Goal: Use online tool/utility: Utilize a website feature to perform a specific function

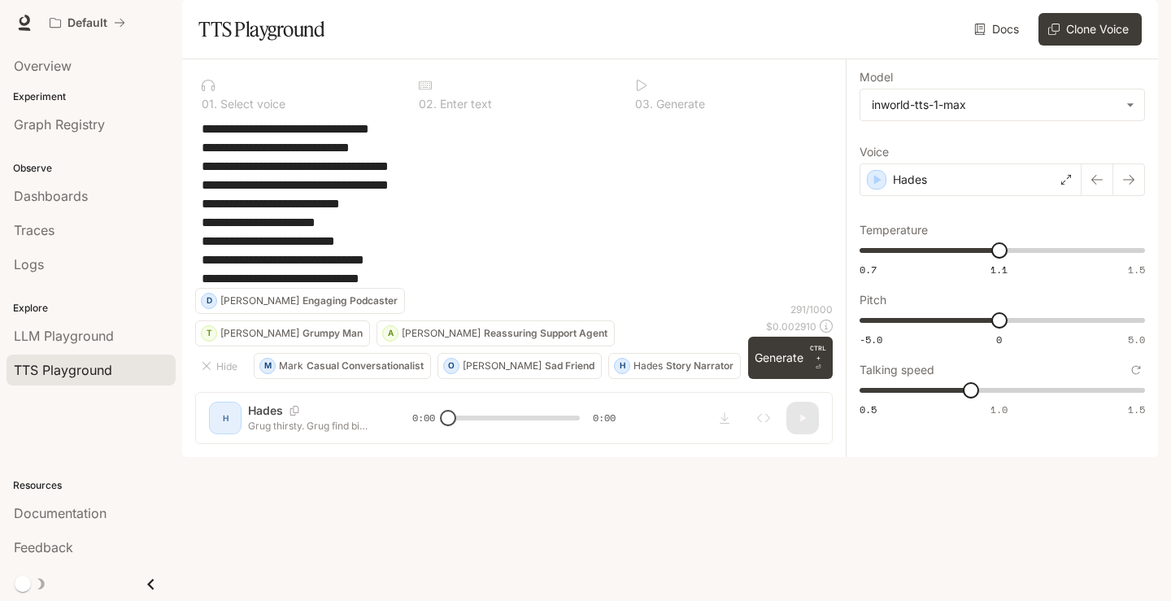
drag, startPoint x: 0, startPoint y: 0, endPoint x: 808, endPoint y: 37, distance: 809.3
click at [808, 37] on div "Default" at bounding box center [527, 23] width 971 height 33
click at [761, 26] on div "Default" at bounding box center [527, 23] width 971 height 33
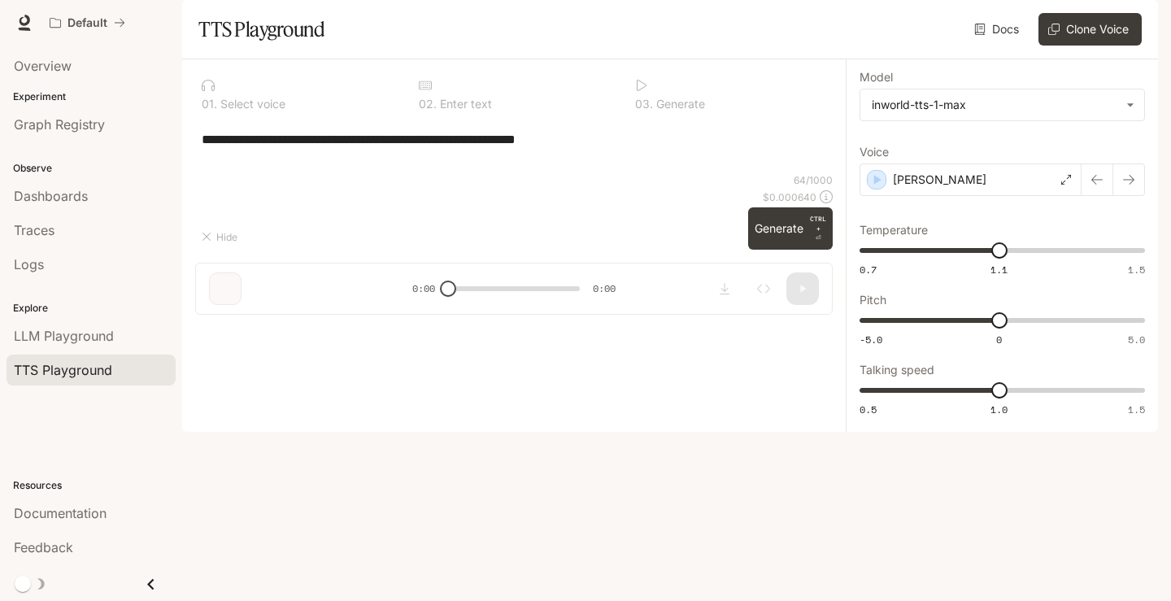
type input "***"
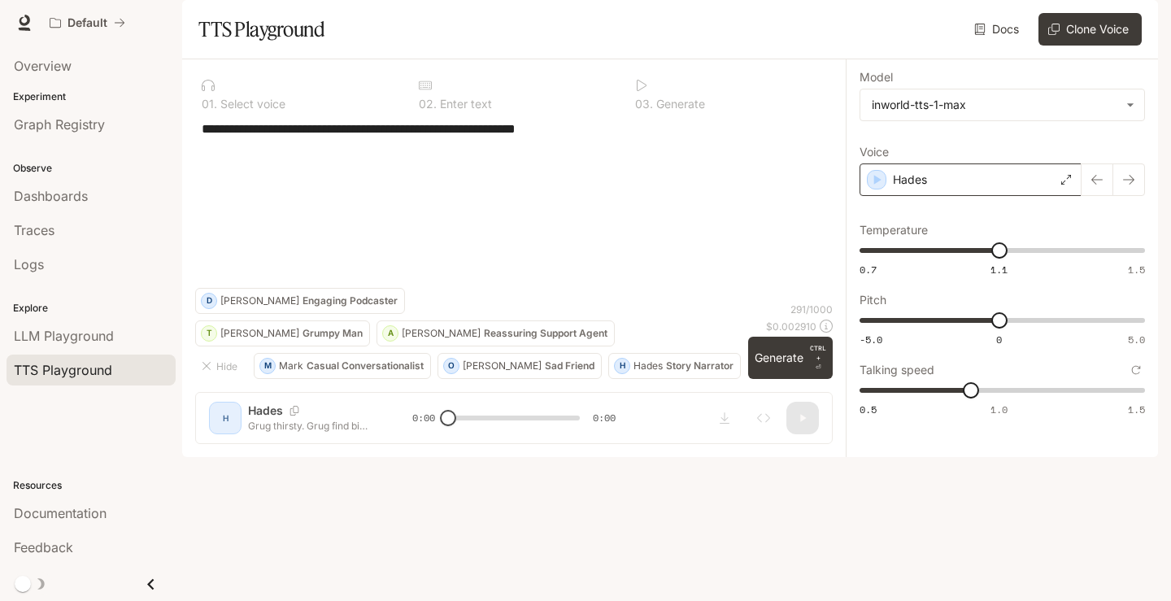
click at [1068, 185] on icon at bounding box center [1066, 180] width 10 height 10
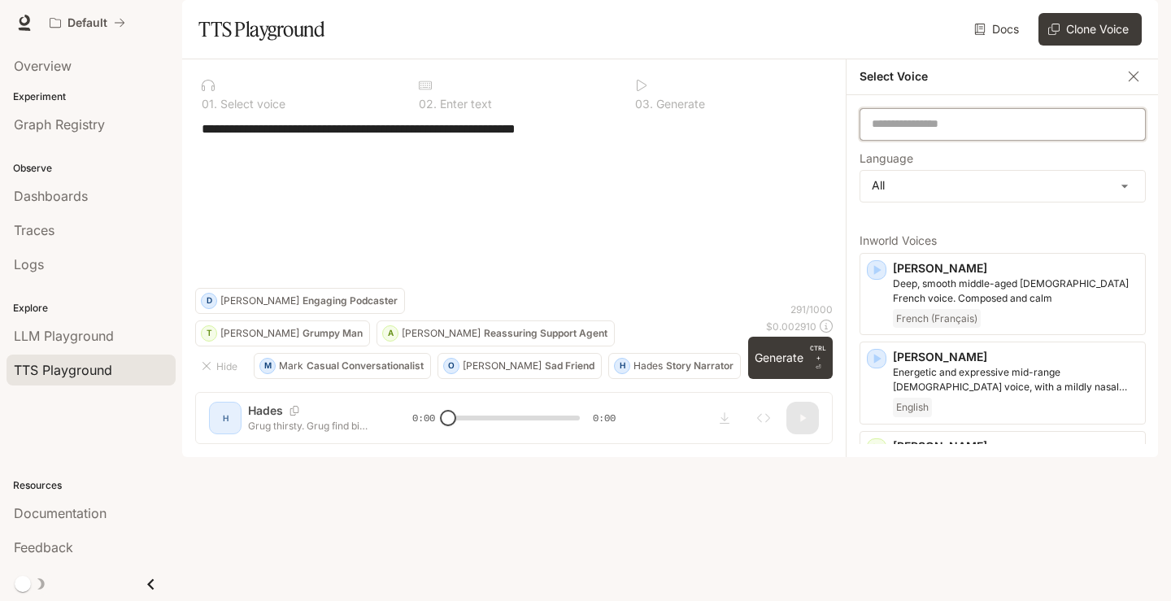
click at [956, 132] on input "text" at bounding box center [1003, 123] width 285 height 16
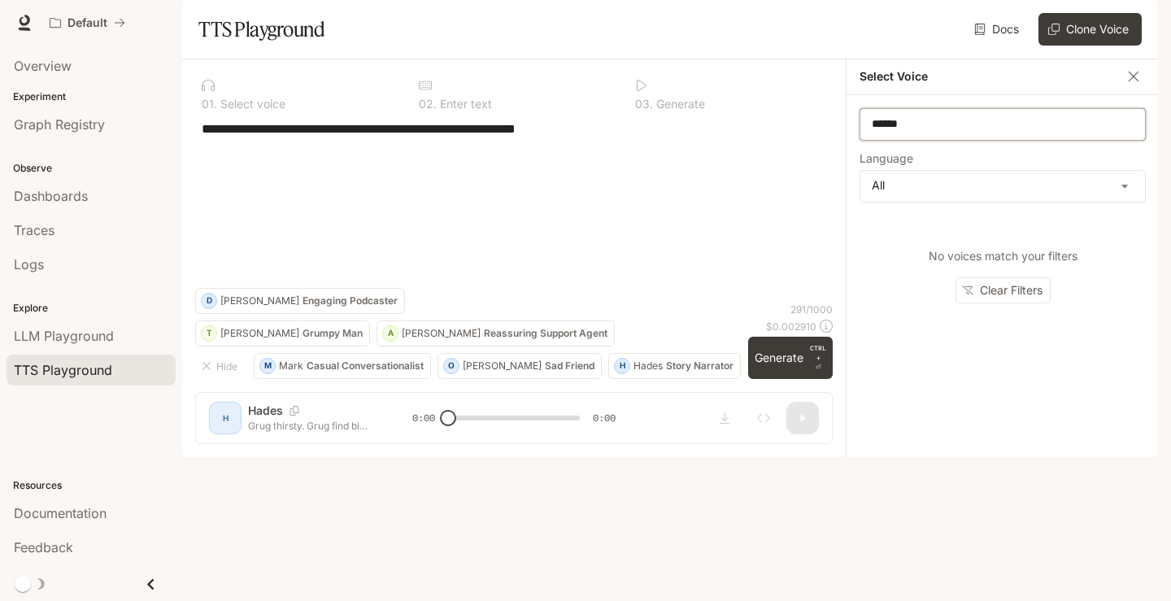
type input "******"
drag, startPoint x: 942, startPoint y: 171, endPoint x: 829, endPoint y: 168, distance: 113.1
click at [829, 168] on div "**********" at bounding box center [670, 258] width 976 height 398
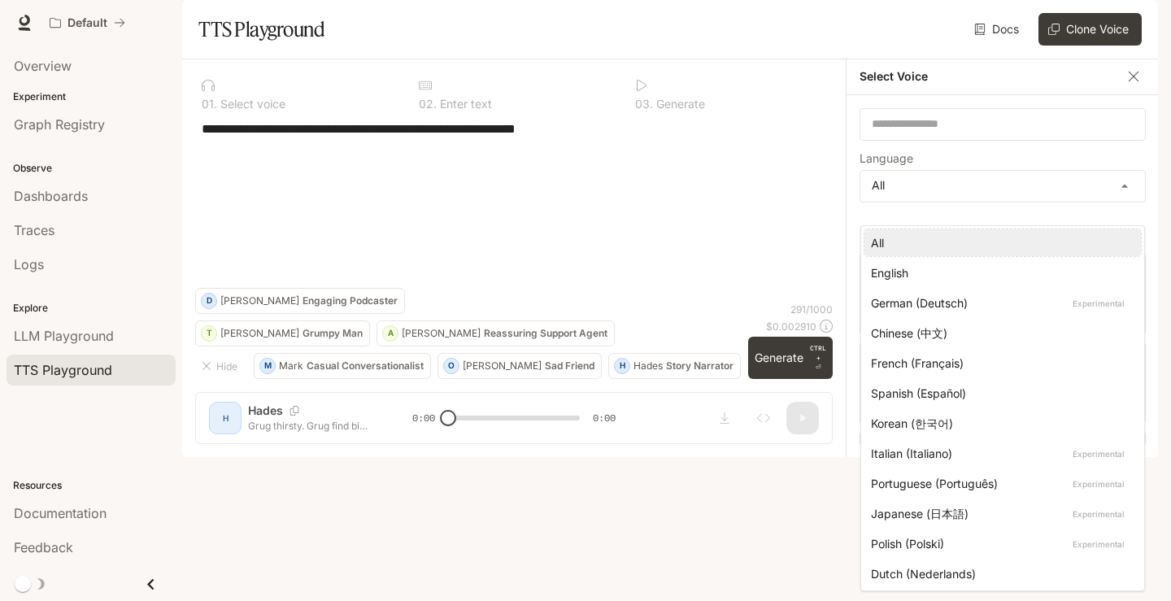
click at [1024, 241] on body "**********" at bounding box center [585, 300] width 1171 height 601
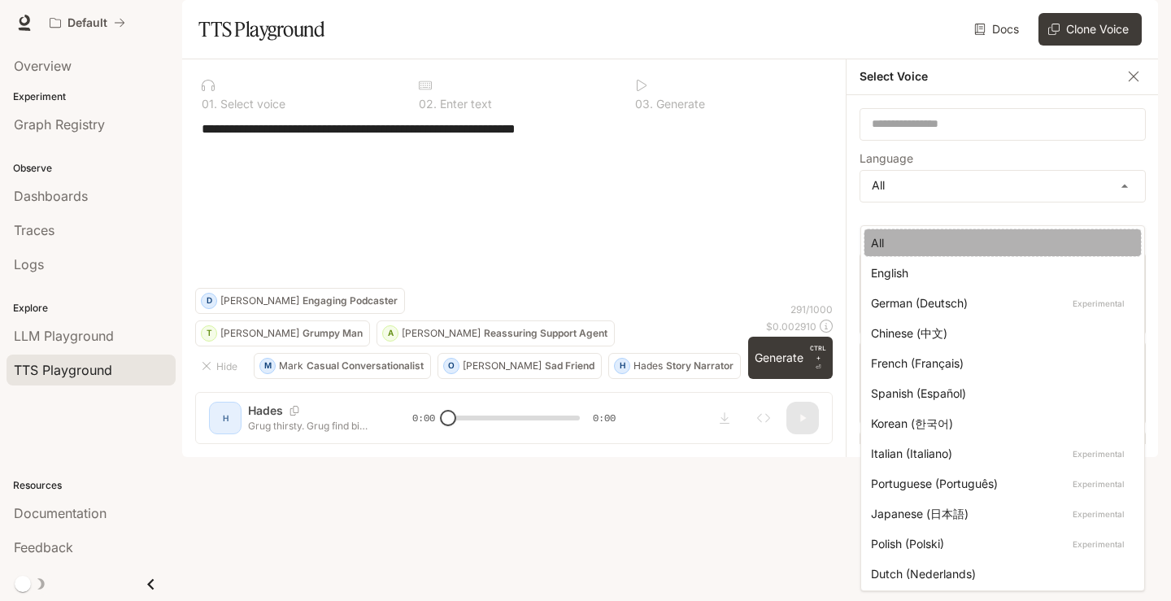
click at [1022, 242] on div "All" at bounding box center [999, 242] width 257 height 17
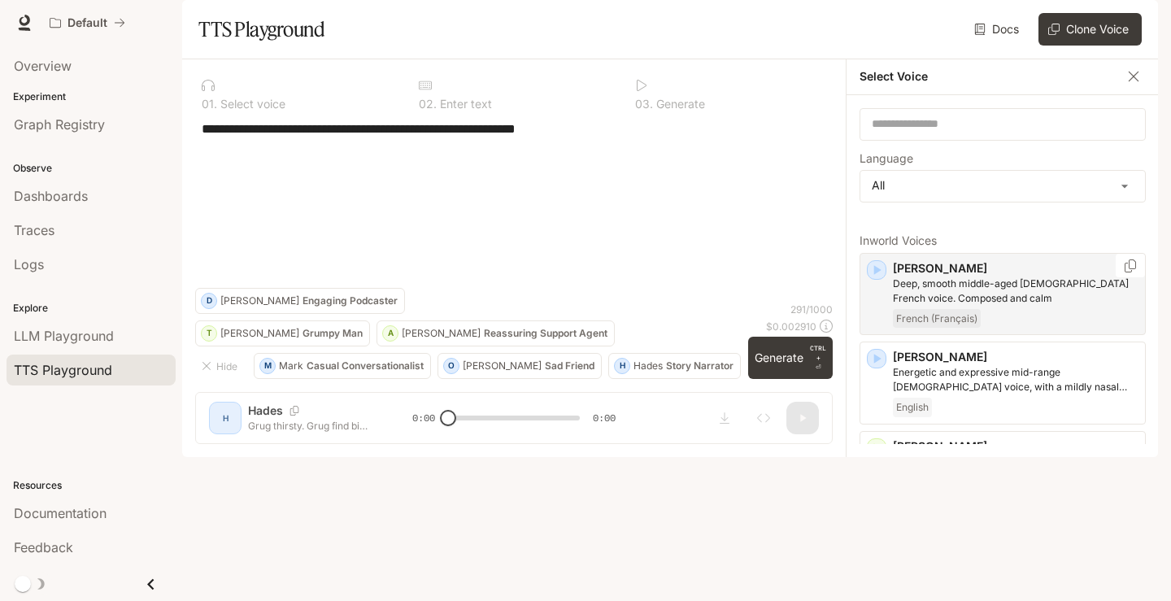
click at [875, 275] on icon "button" at bounding box center [877, 270] width 7 height 10
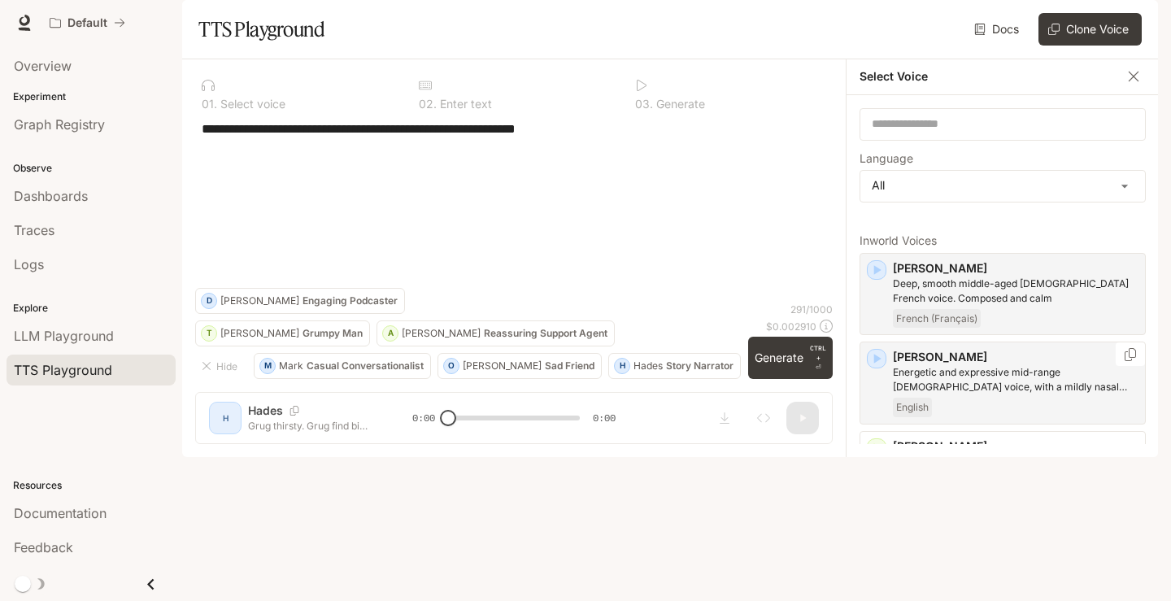
click at [878, 364] on icon "button" at bounding box center [877, 360] width 7 height 10
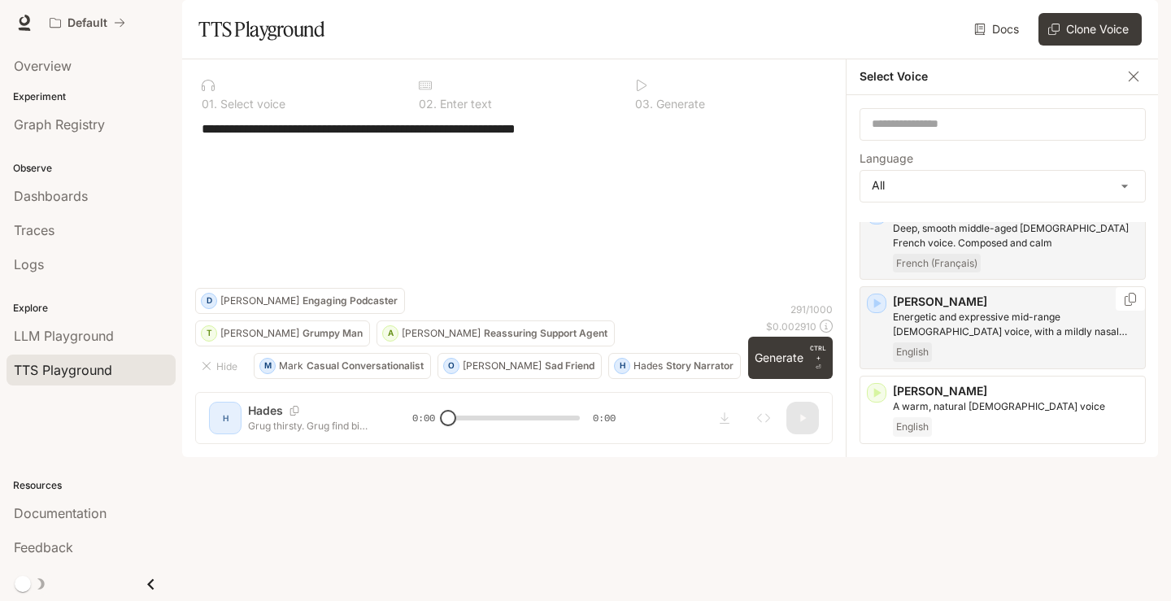
scroll to position [81, 0]
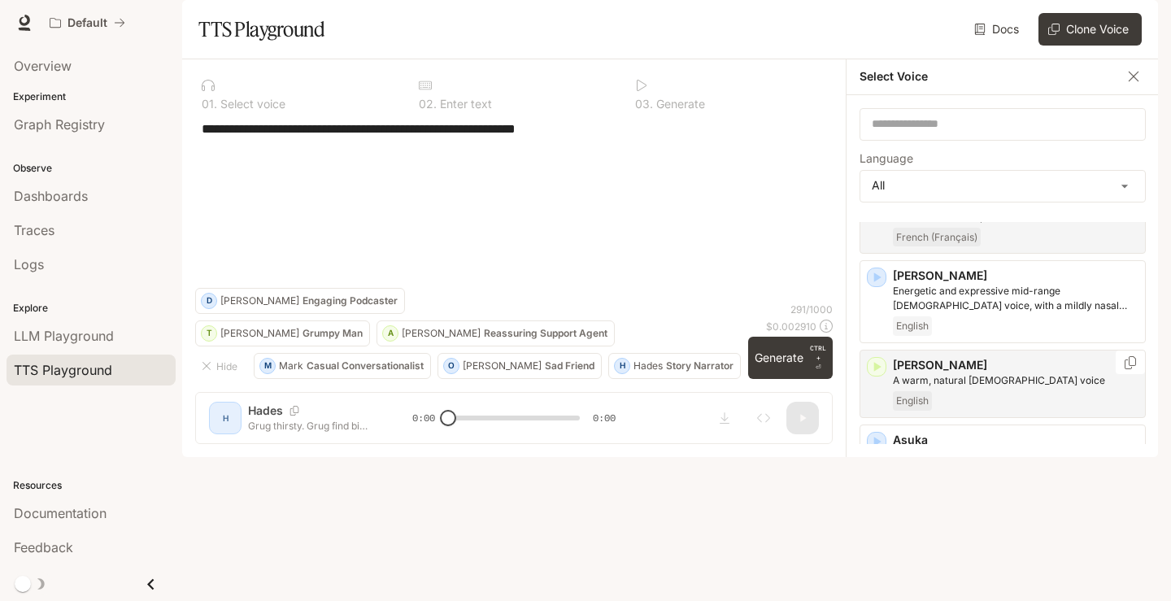
click at [884, 375] on icon "button" at bounding box center [877, 367] width 16 height 16
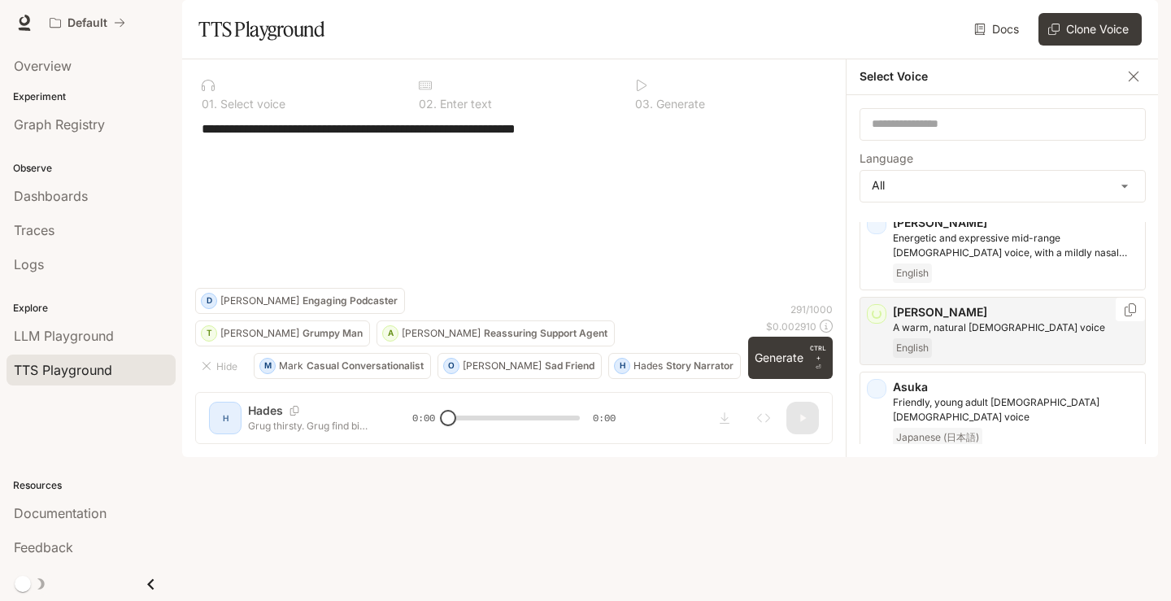
scroll to position [244, 0]
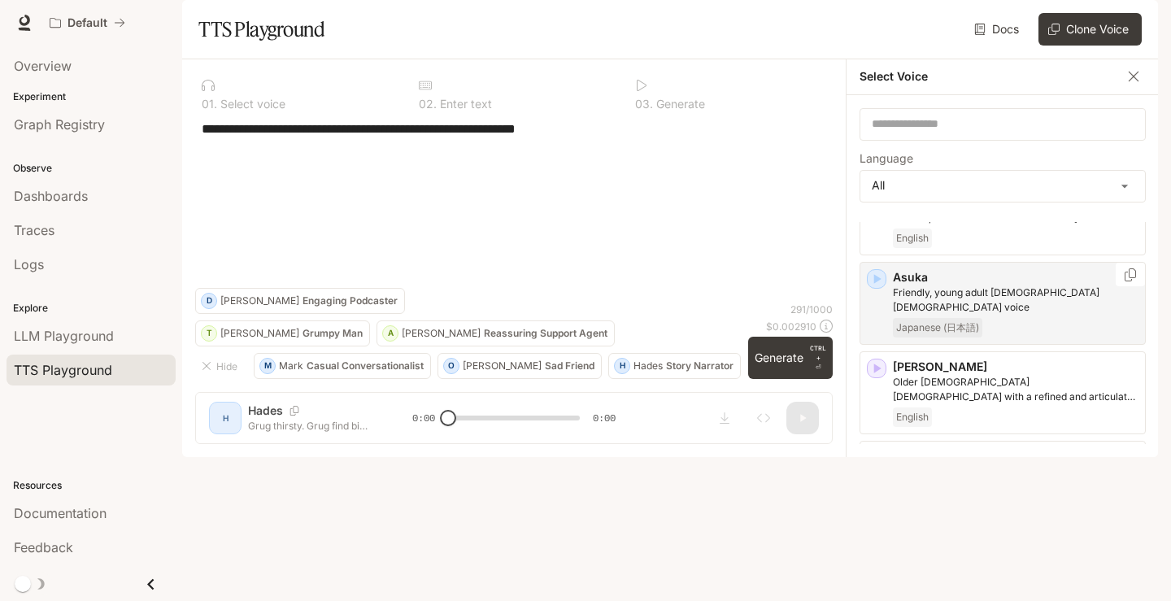
click at [881, 287] on icon "button" at bounding box center [877, 279] width 16 height 16
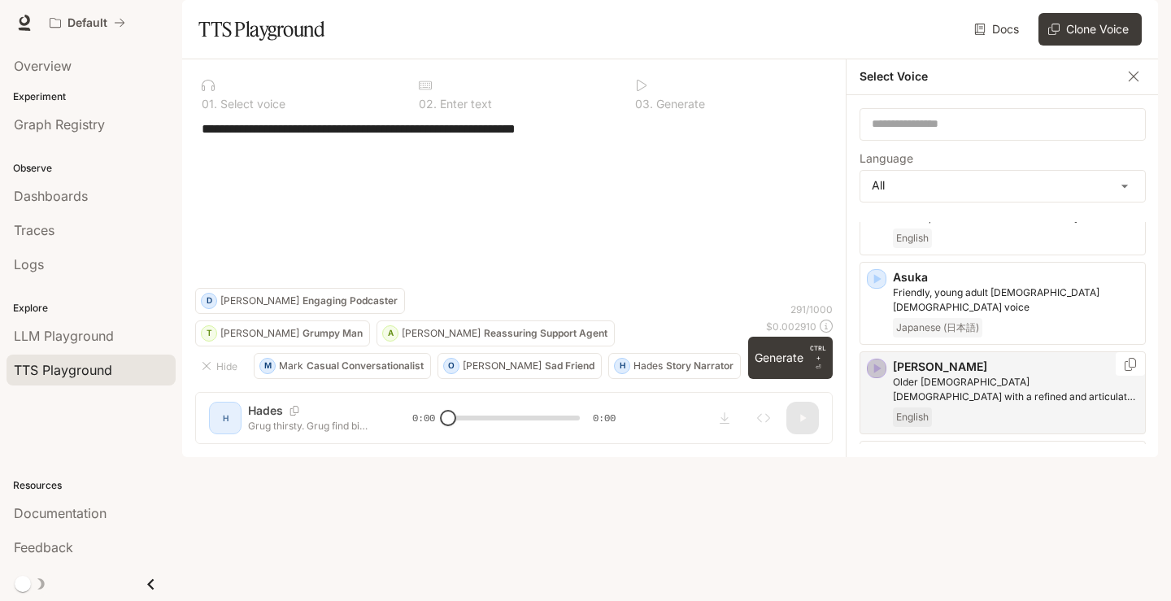
click at [873, 377] on icon "button" at bounding box center [877, 368] width 16 height 16
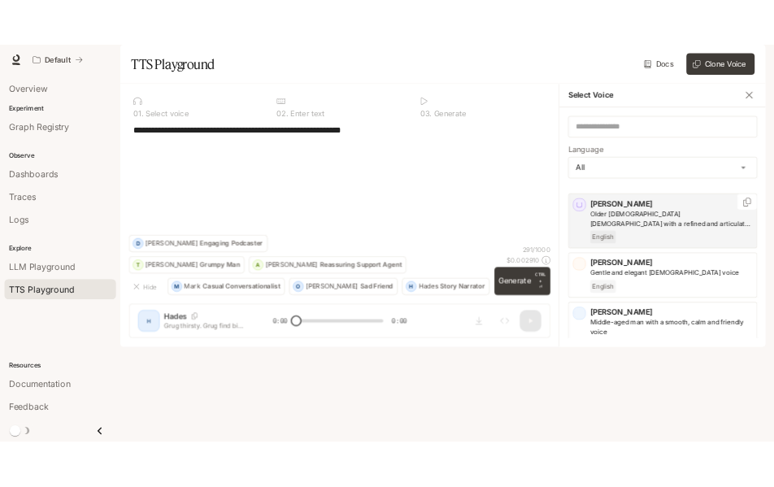
scroll to position [407, 0]
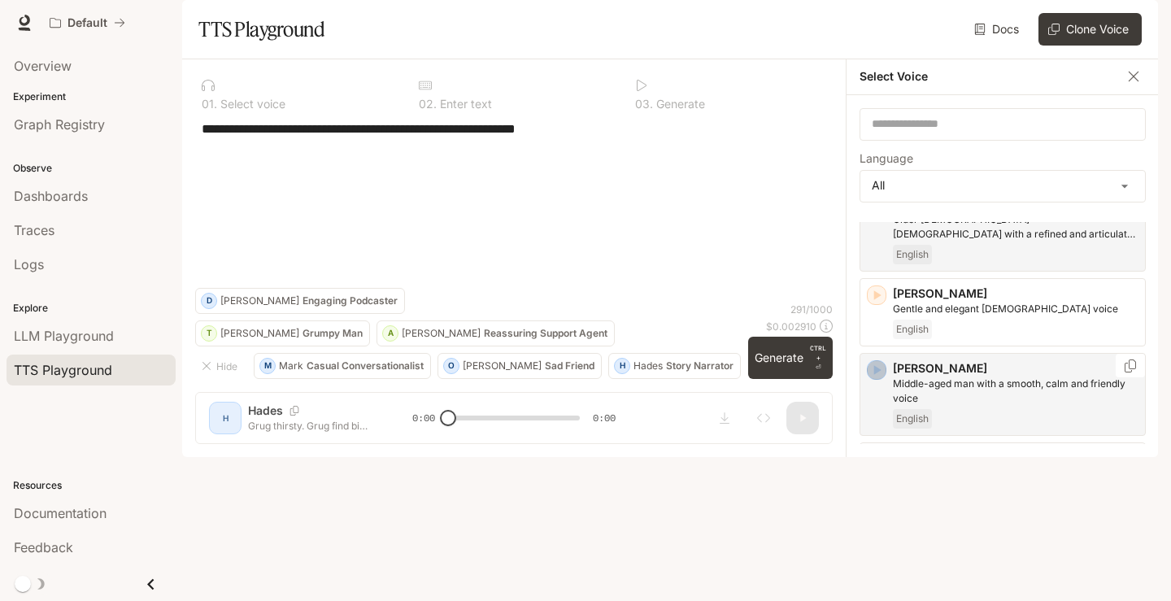
click at [880, 378] on icon "button" at bounding box center [877, 370] width 16 height 16
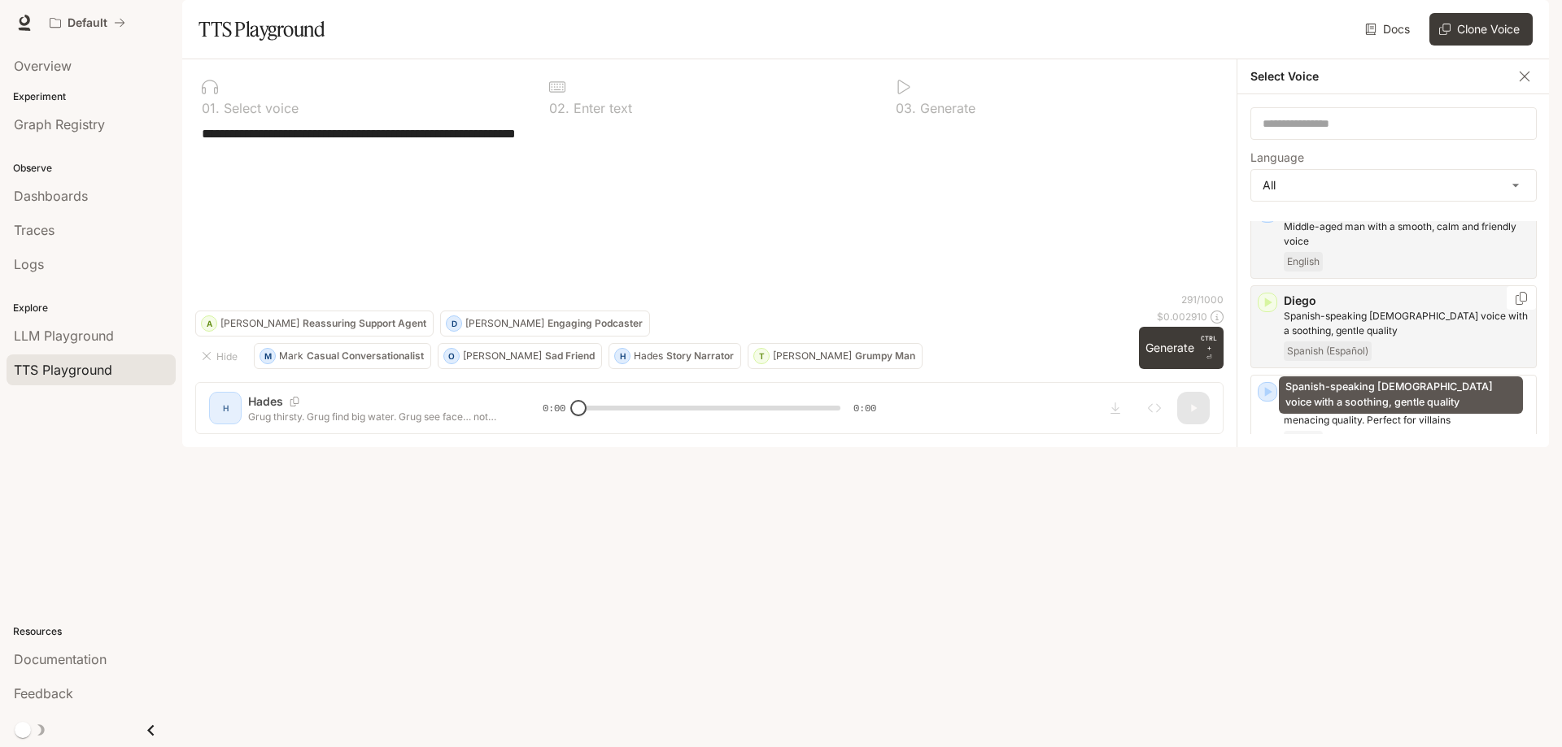
scroll to position [569, 0]
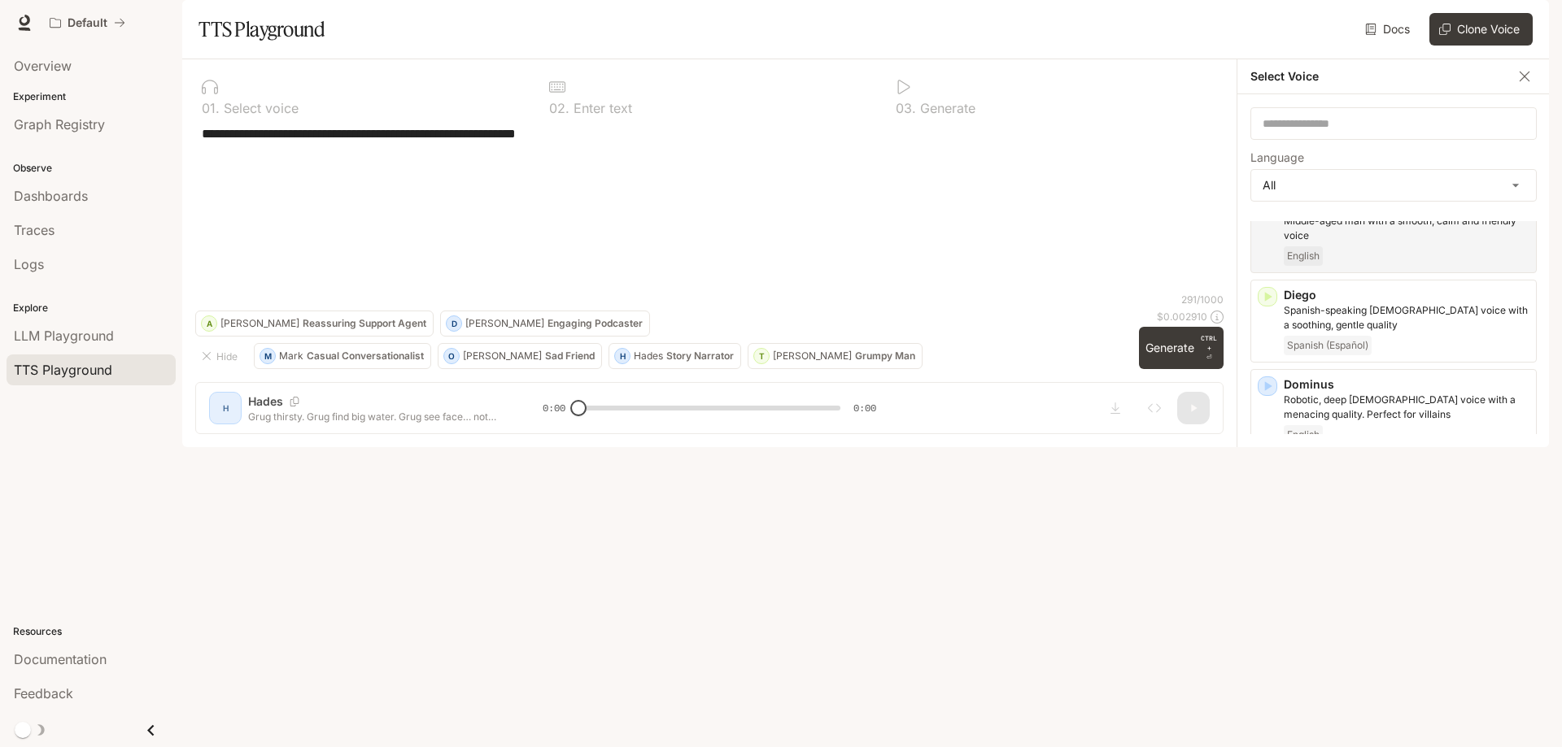
click at [1170, 481] on icon "button" at bounding box center [1268, 476] width 7 height 10
click at [1170, 394] on icon "button" at bounding box center [1267, 386] width 16 height 16
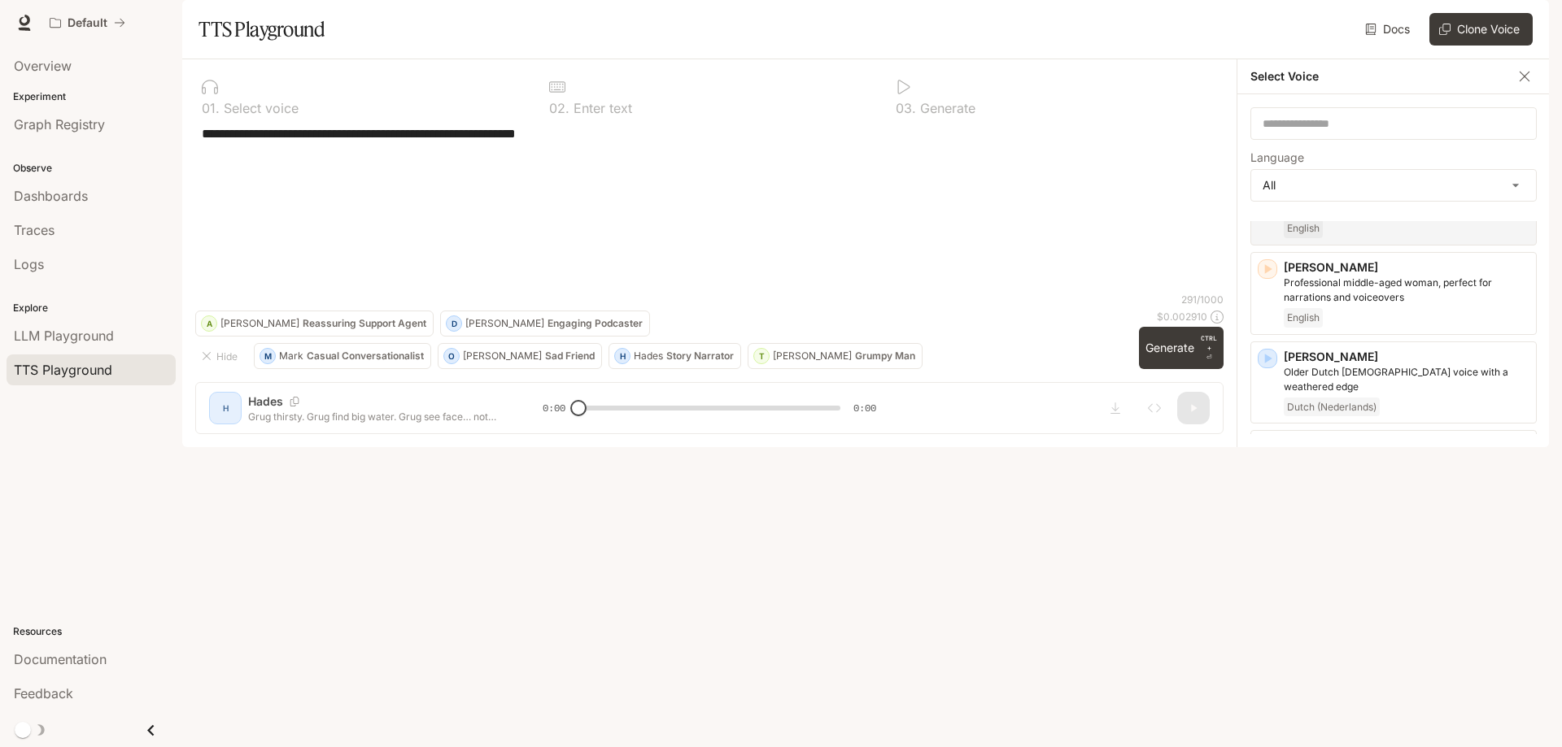
scroll to position [874, 0]
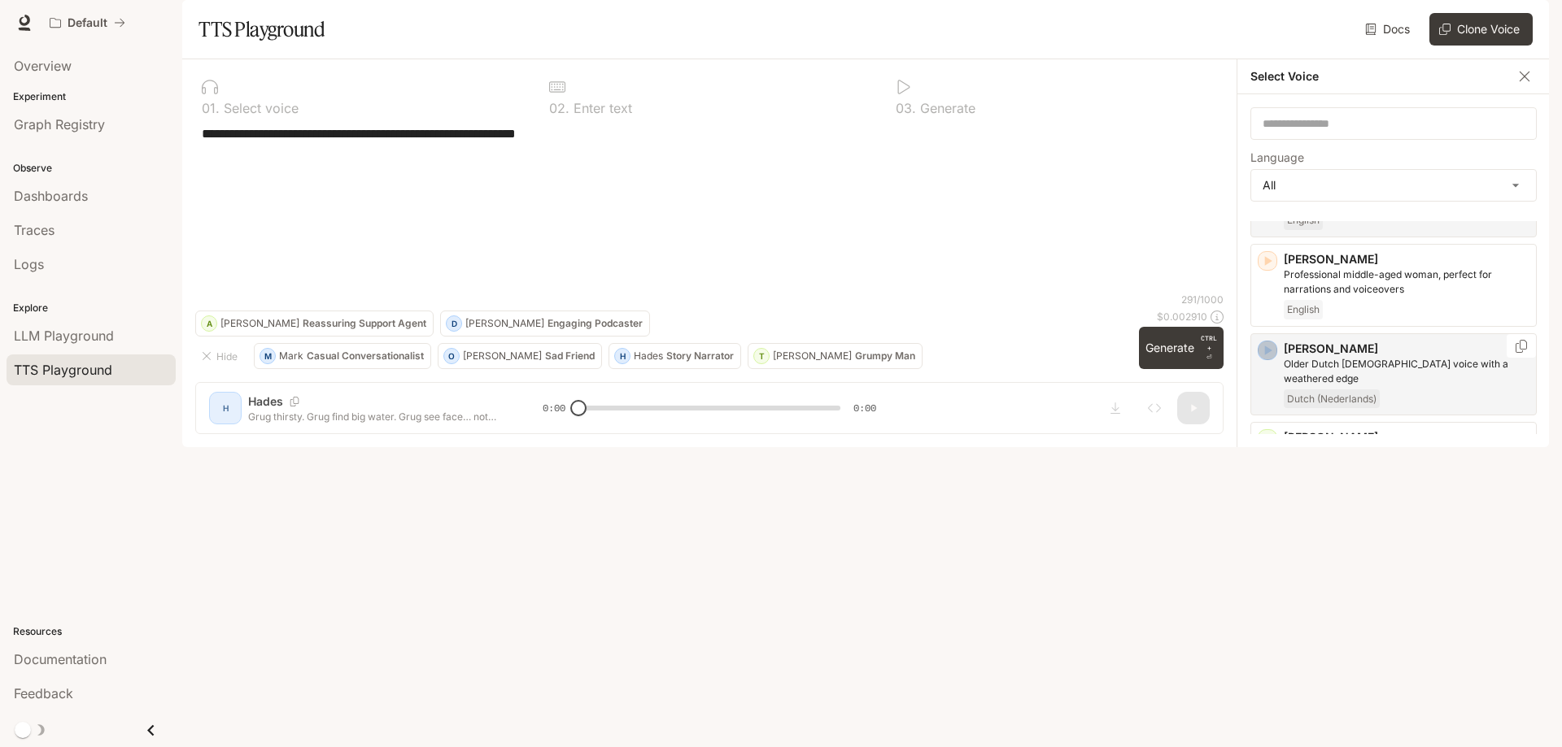
click at [1170, 359] on icon "button" at bounding box center [1267, 350] width 16 height 16
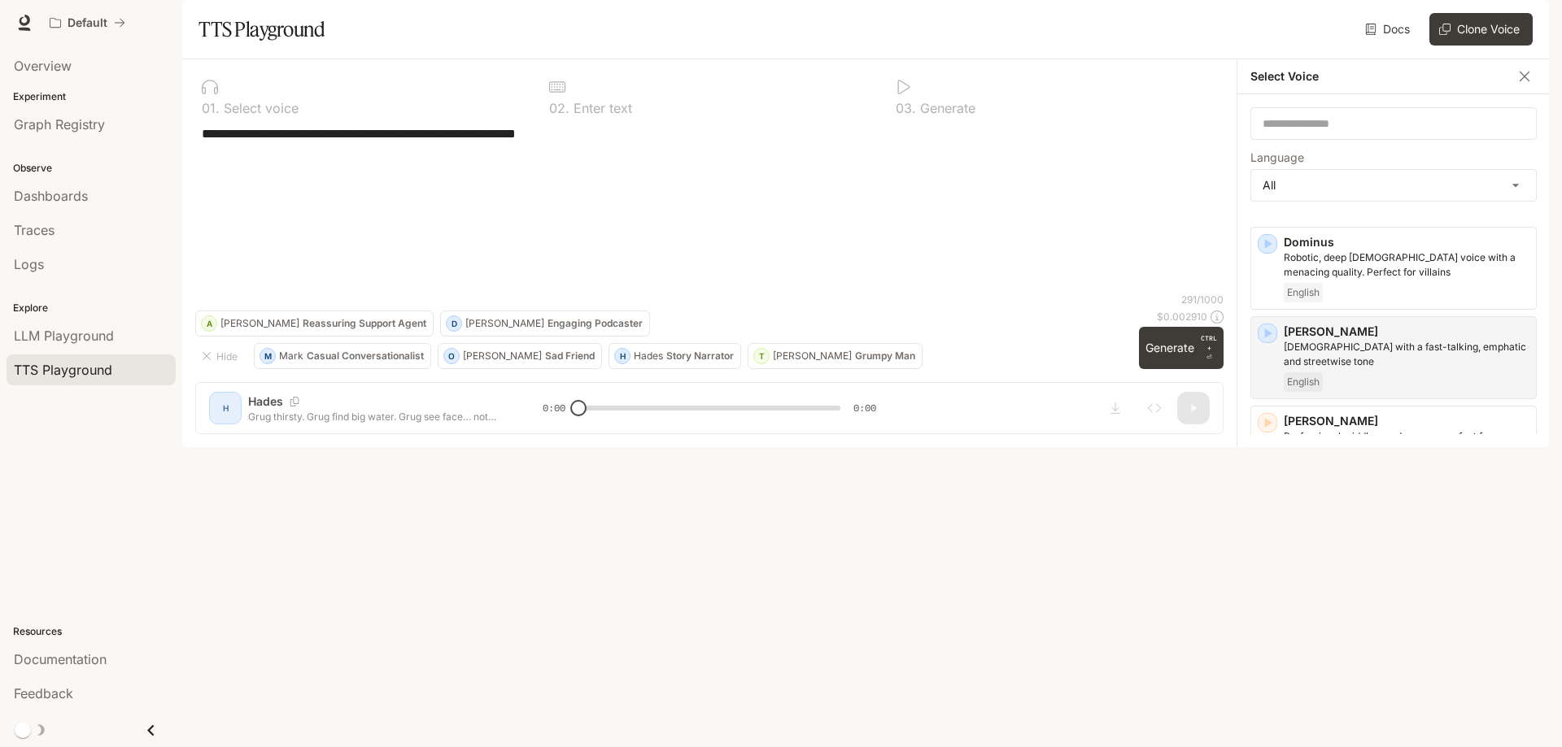
scroll to position [687, 0]
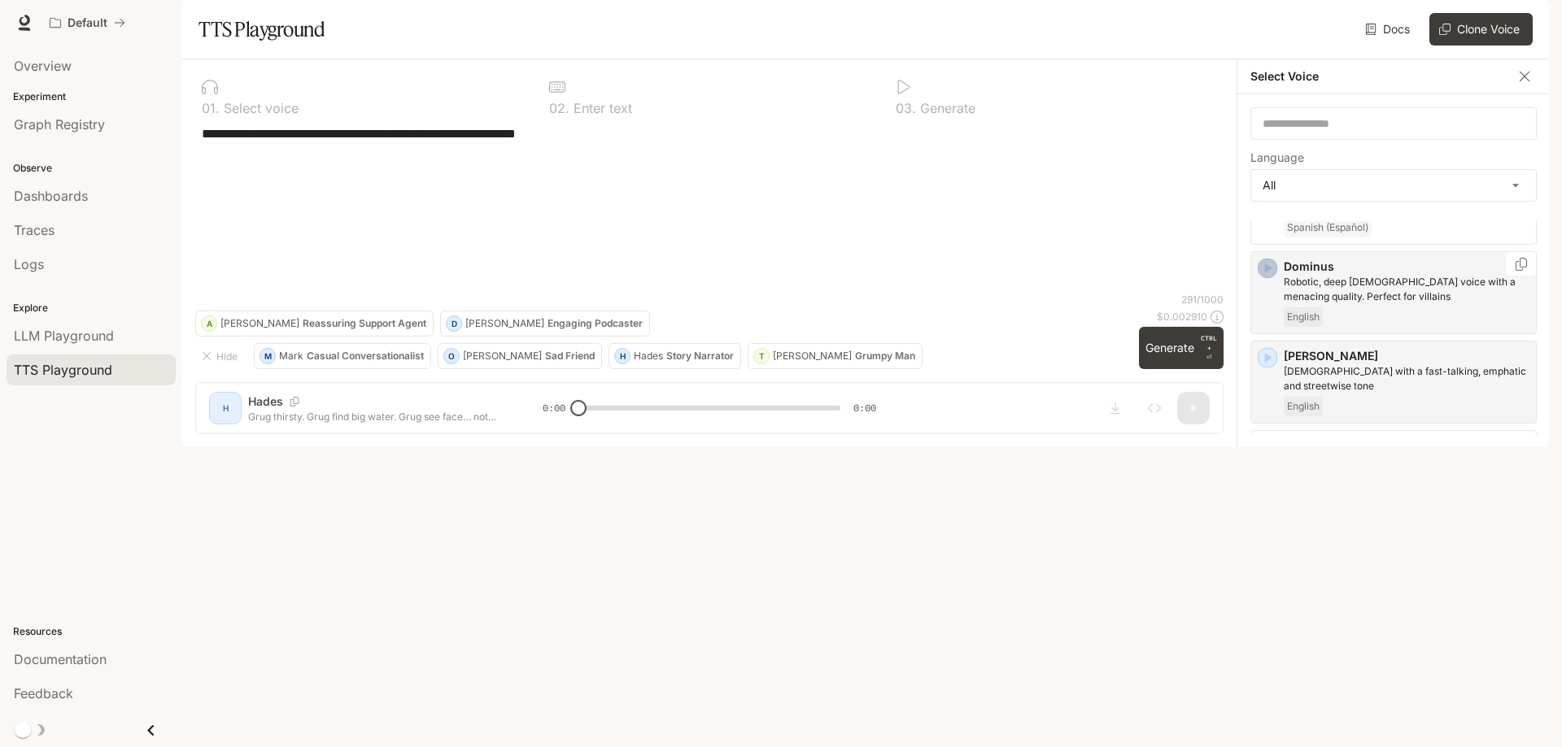
click at [1170, 277] on icon "button" at bounding box center [1267, 268] width 16 height 16
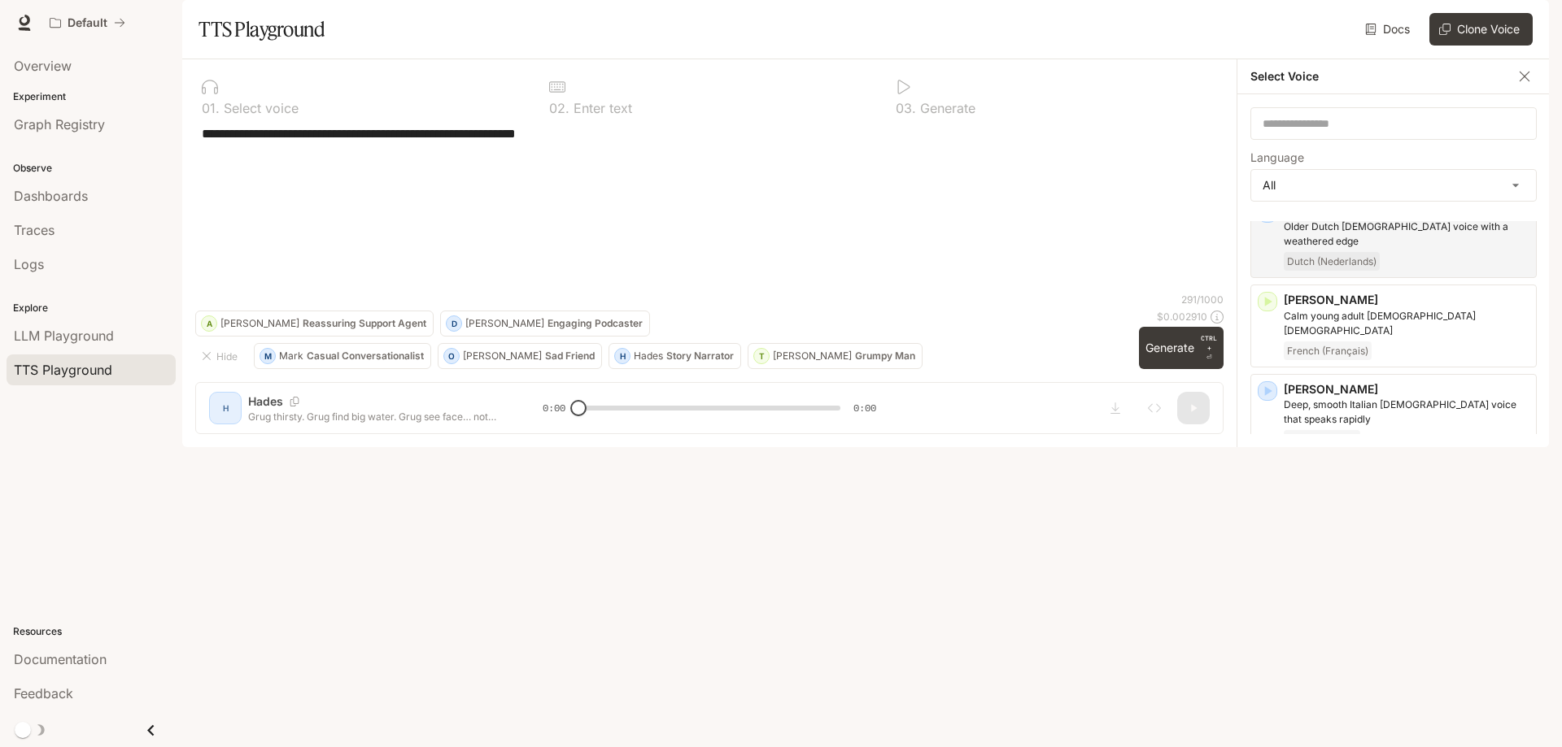
scroll to position [1092, 0]
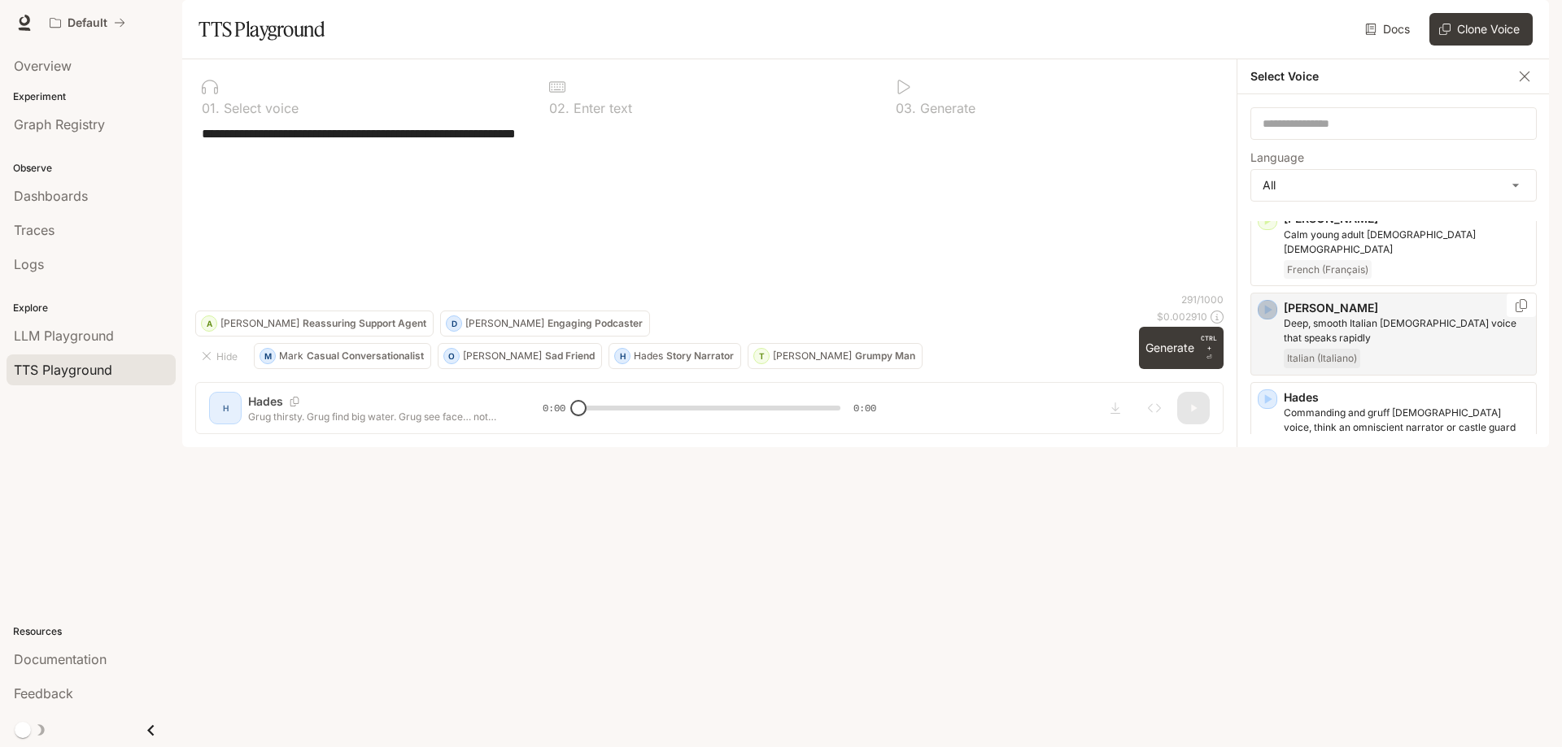
click at [1170, 311] on icon "button" at bounding box center [1267, 310] width 16 height 16
click at [1170, 403] on icon "button" at bounding box center [1268, 399] width 7 height 10
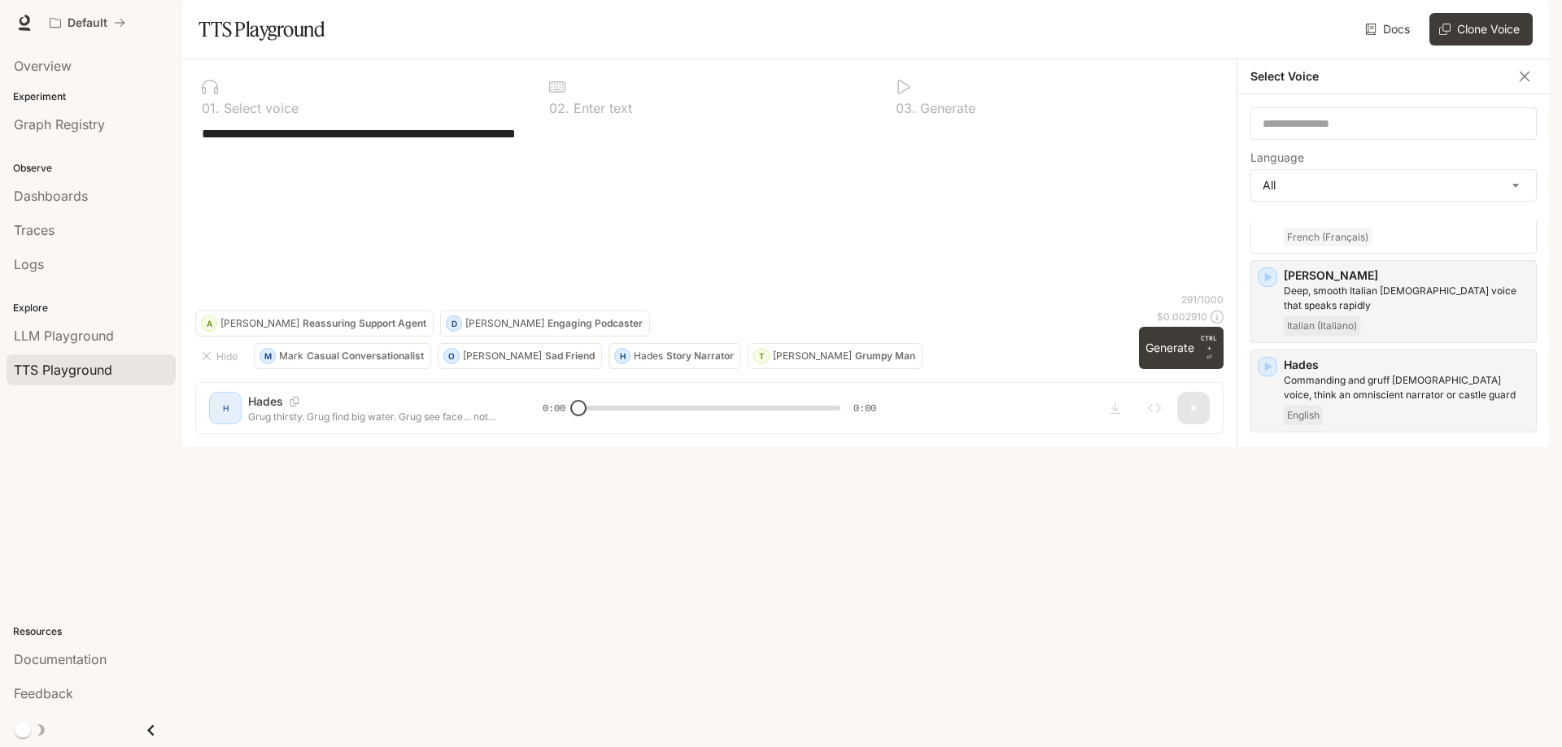
scroll to position [1109, 0]
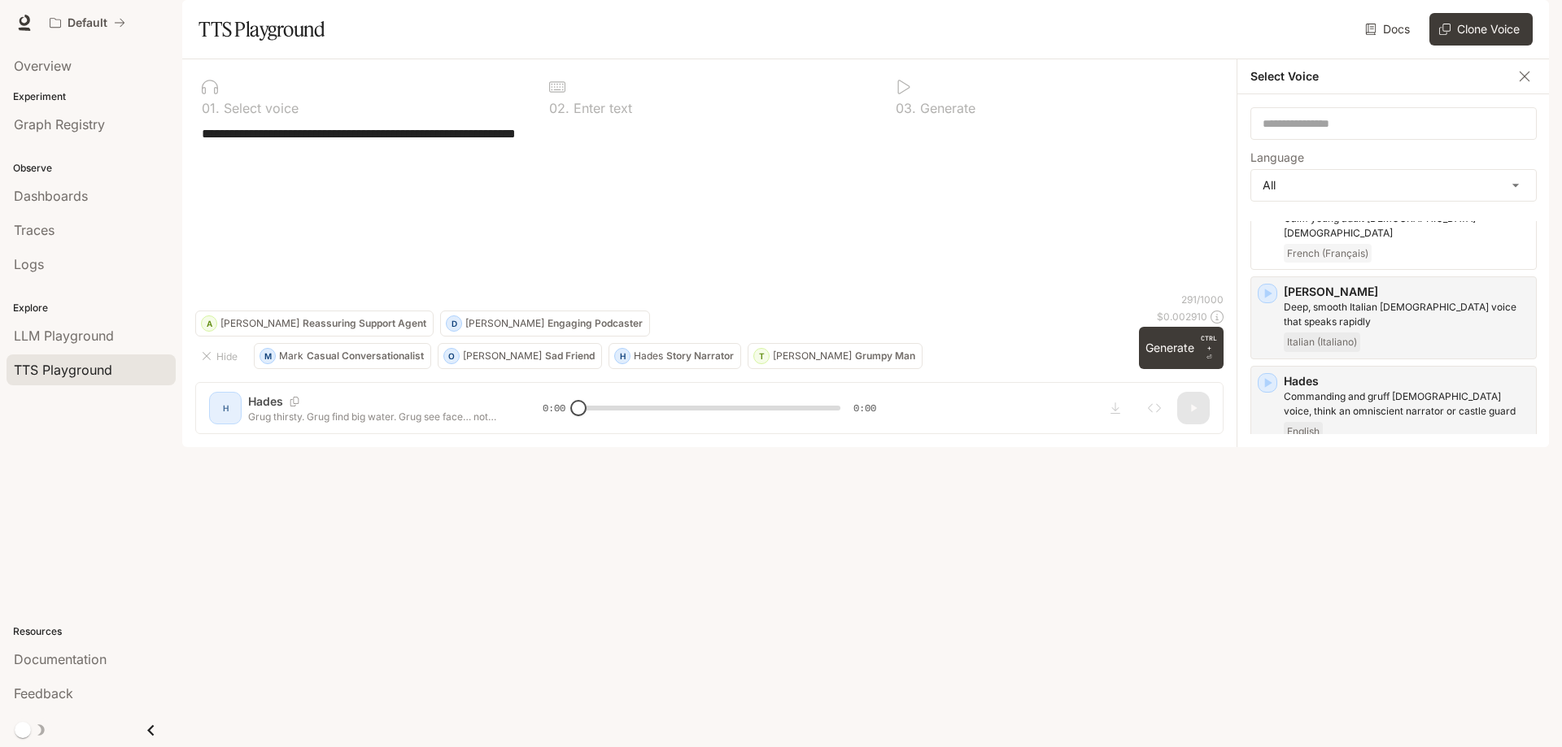
click at [499, 293] on textarea "**********" at bounding box center [709, 208] width 1015 height 168
drag, startPoint x: 481, startPoint y: 337, endPoint x: 198, endPoint y: 146, distance: 340.9
click at [198, 146] on div "**********" at bounding box center [709, 233] width 1028 height 323
paste textarea "**********"
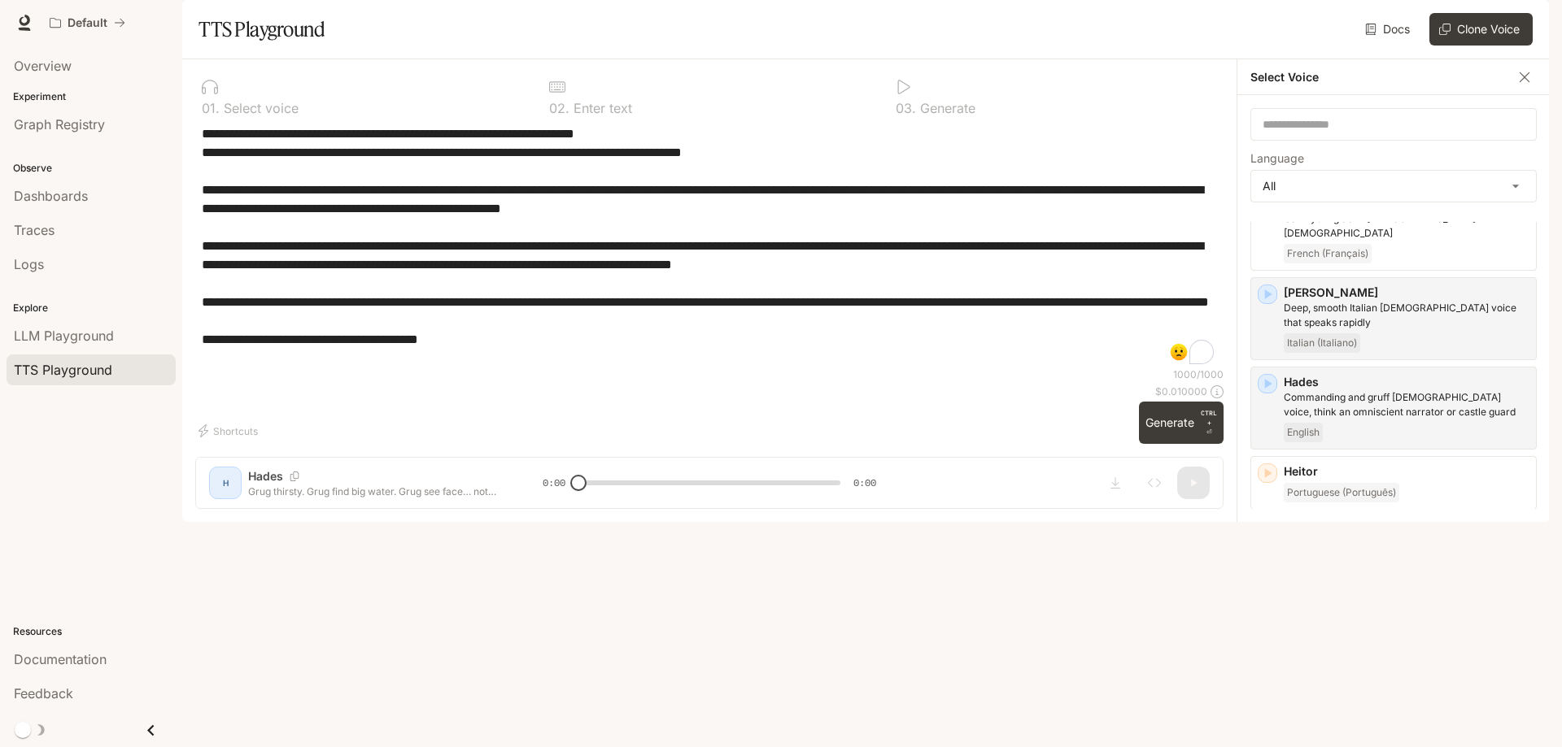
drag, startPoint x: 508, startPoint y: 403, endPoint x: 183, endPoint y: 407, distance: 325.4
click at [183, 407] on div "0 1 . Select voice 0 2 . Enter text 0 3 . Generate * ​ Shortcuts 1000 / 1000 $ …" at bounding box center [709, 290] width 1054 height 463
type textarea "**********"
click at [1157, 444] on button "Generate CTRL + ⏎" at bounding box center [1181, 423] width 85 height 42
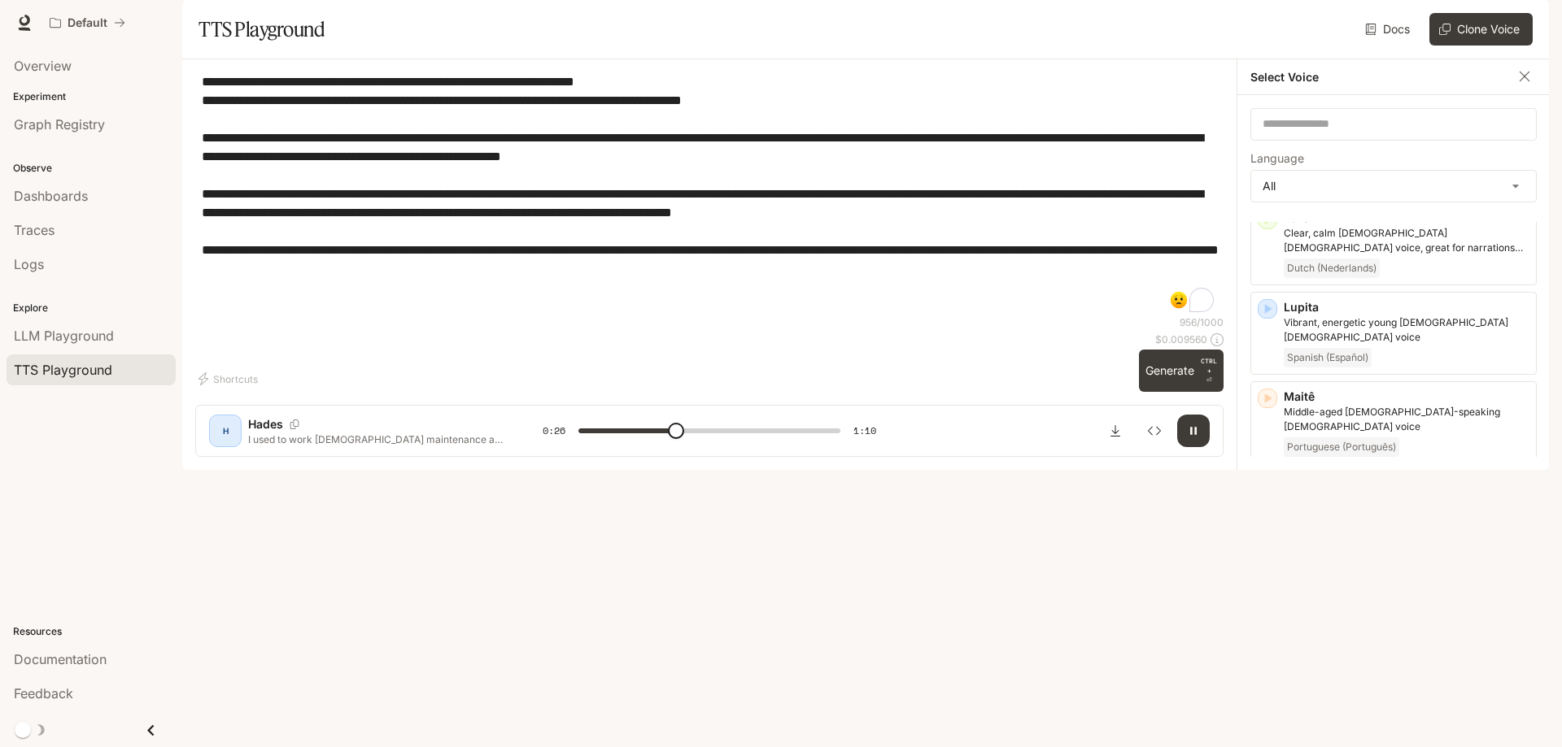
scroll to position [2166, 0]
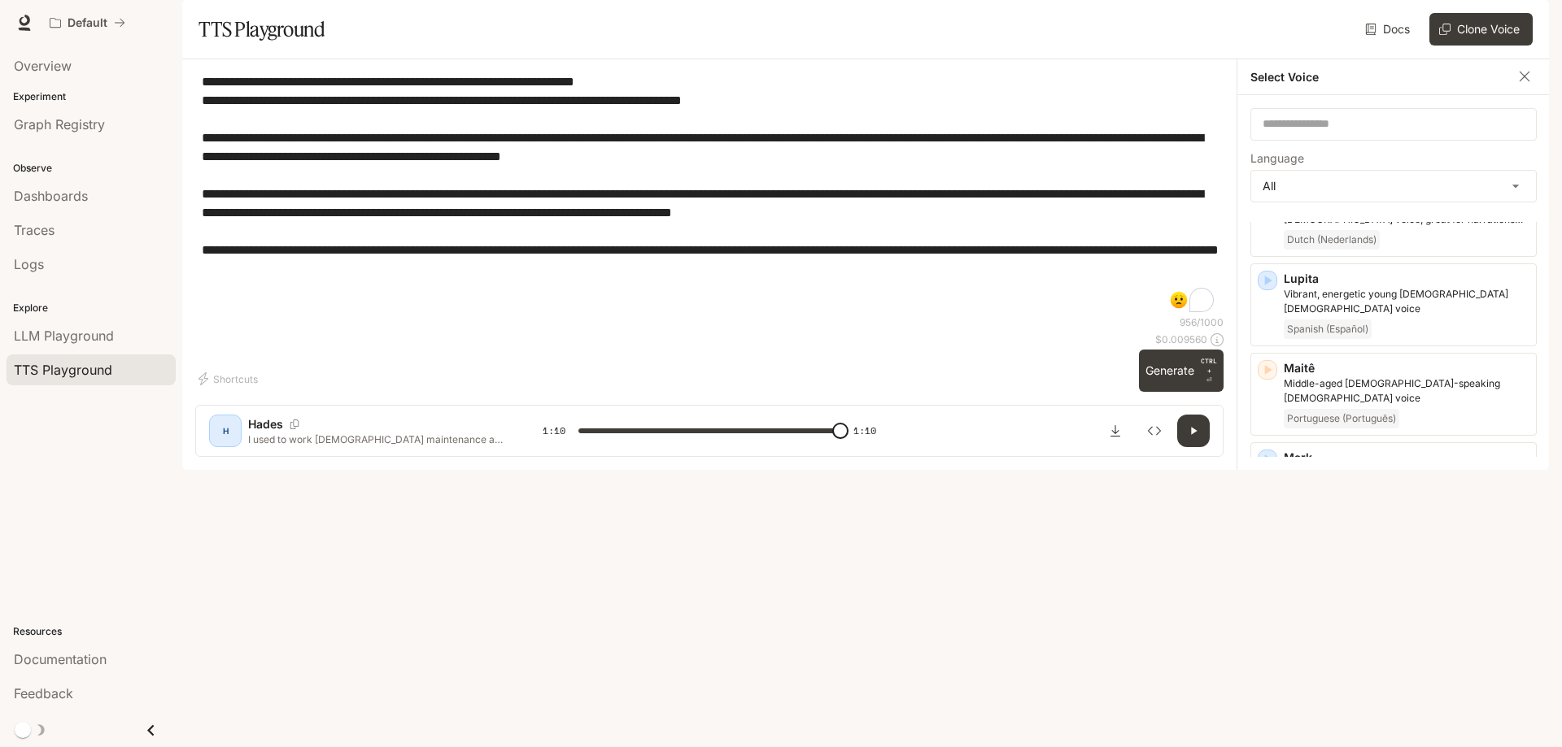
type input "*"
